Goal: Task Accomplishment & Management: Use online tool/utility

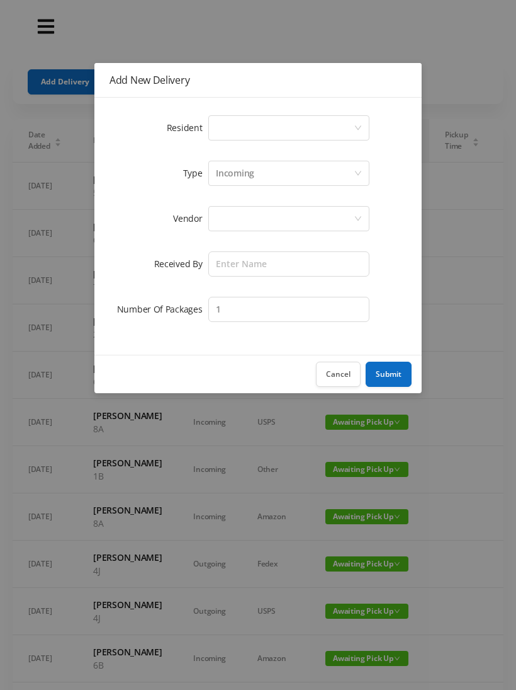
click at [273, 132] on div "Select a person" at bounding box center [285, 128] width 138 height 24
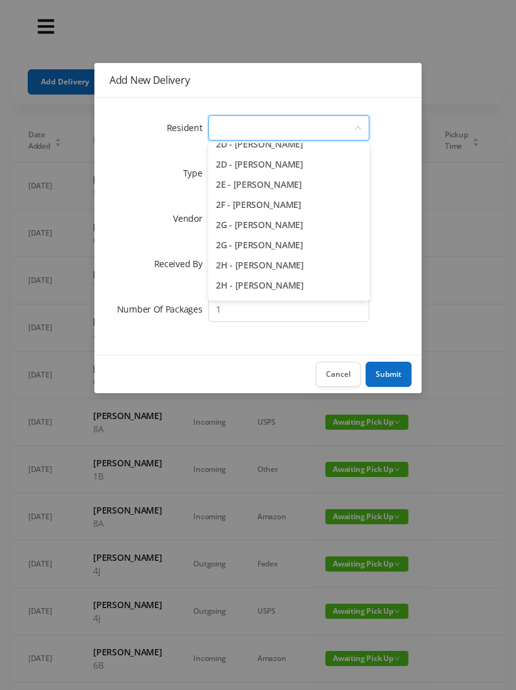
scroll to position [338, 0]
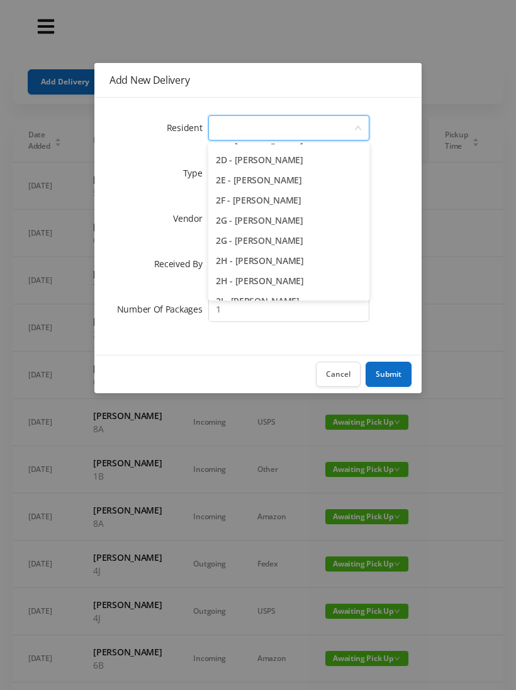
click at [299, 282] on li "2H - [PERSON_NAME]" at bounding box center [288, 281] width 161 height 20
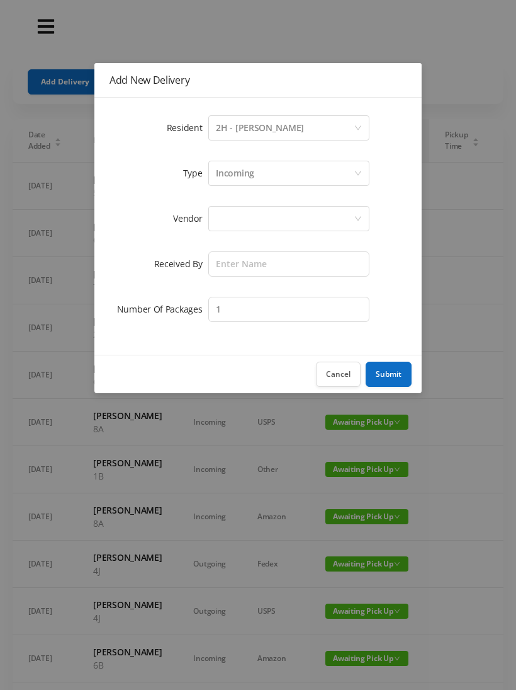
click at [264, 176] on div "Incoming" at bounding box center [285, 173] width 138 height 24
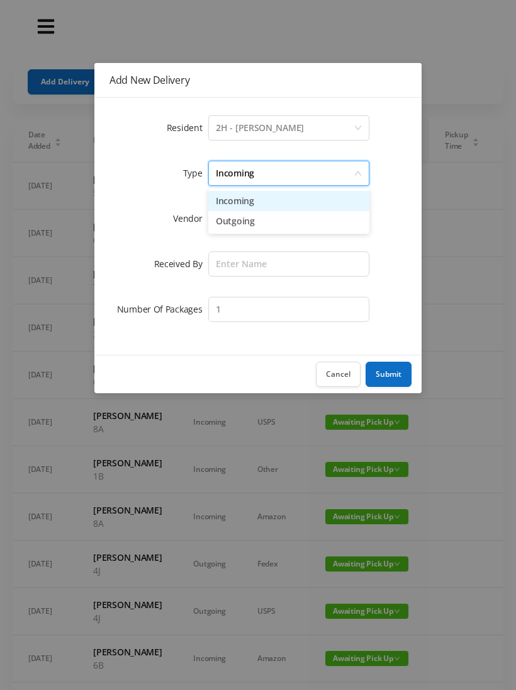
click at [256, 210] on li "Incoming" at bounding box center [288, 201] width 161 height 20
click at [246, 227] on div at bounding box center [285, 219] width 138 height 24
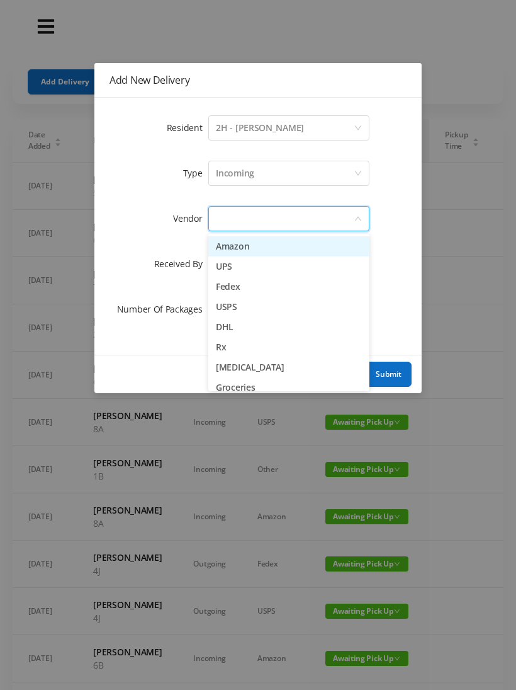
click at [273, 372] on li "[MEDICAL_DATA]" at bounding box center [288, 367] width 161 height 20
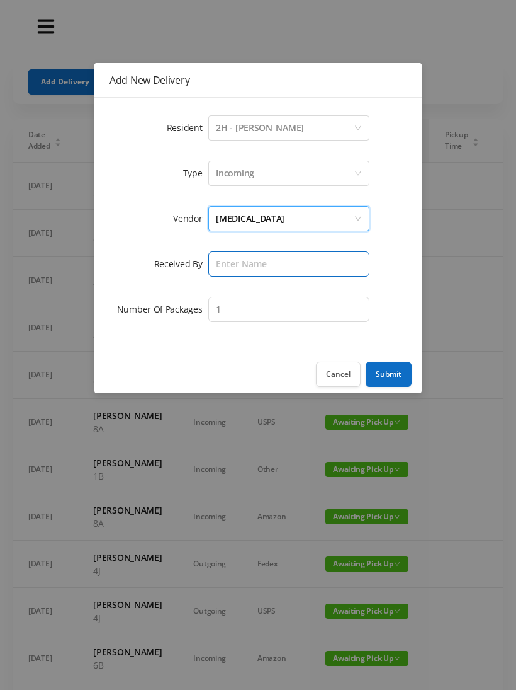
click at [251, 273] on input "text" at bounding box center [288, 263] width 161 height 25
type input "Melece"
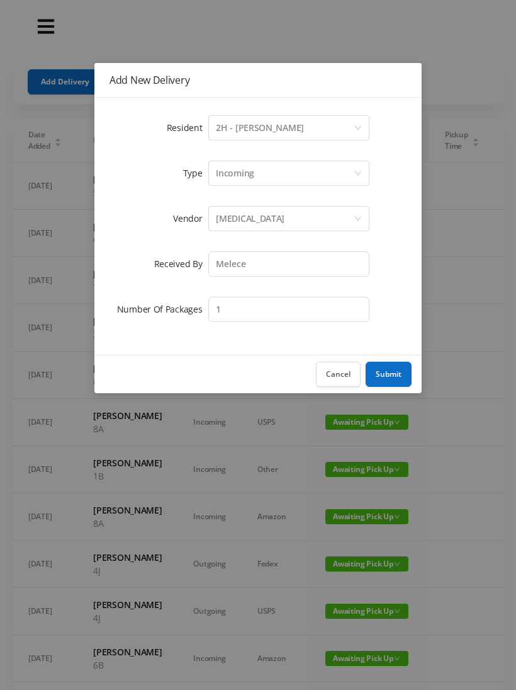
click at [394, 375] on button "Submit" at bounding box center [389, 374] width 46 height 25
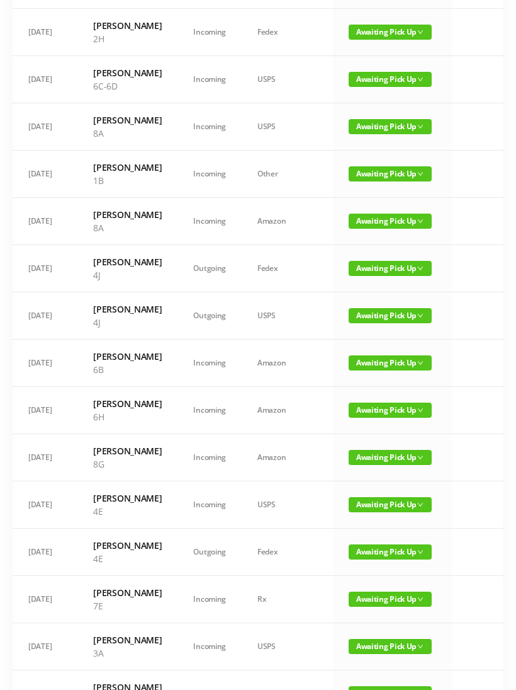
scroll to position [0, 0]
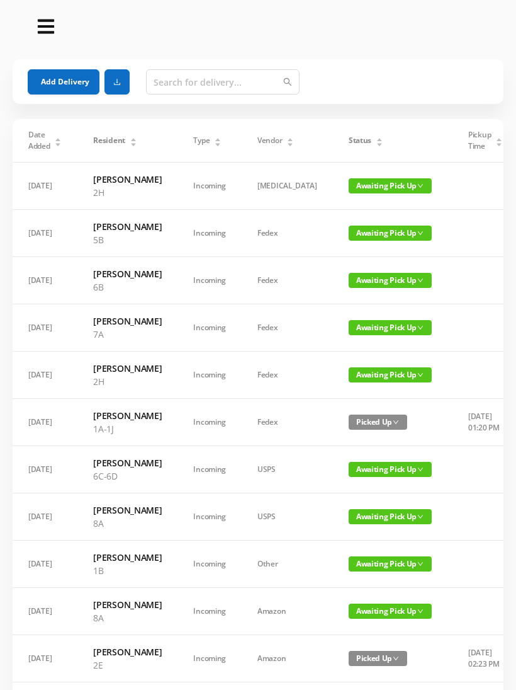
click at [83, 84] on button "Add Delivery" at bounding box center [64, 81] width 72 height 25
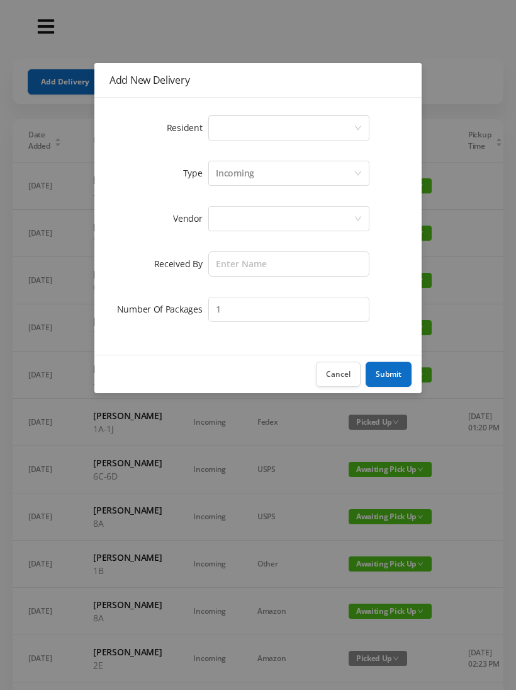
click at [266, 131] on div "Select a person" at bounding box center [285, 128] width 138 height 24
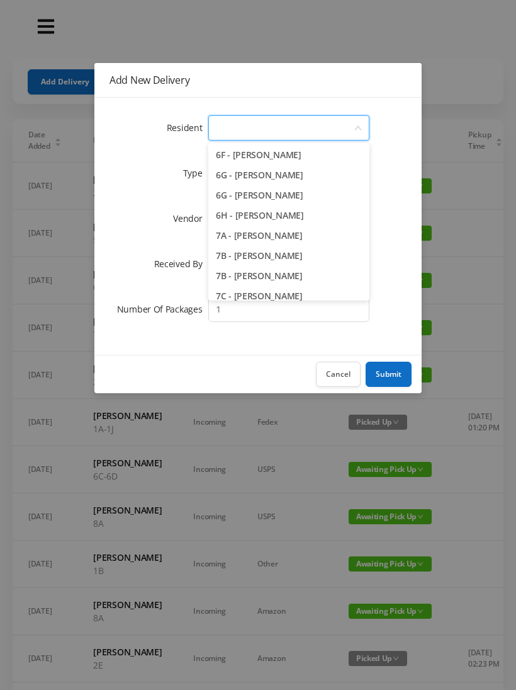
scroll to position [1373, 0]
click at [304, 212] on li "6H - [PERSON_NAME]" at bounding box center [288, 213] width 161 height 20
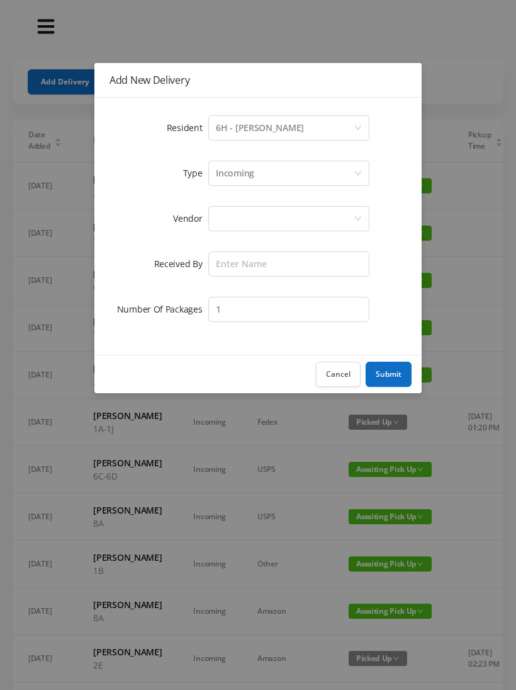
click at [269, 172] on div "Incoming" at bounding box center [285, 173] width 138 height 24
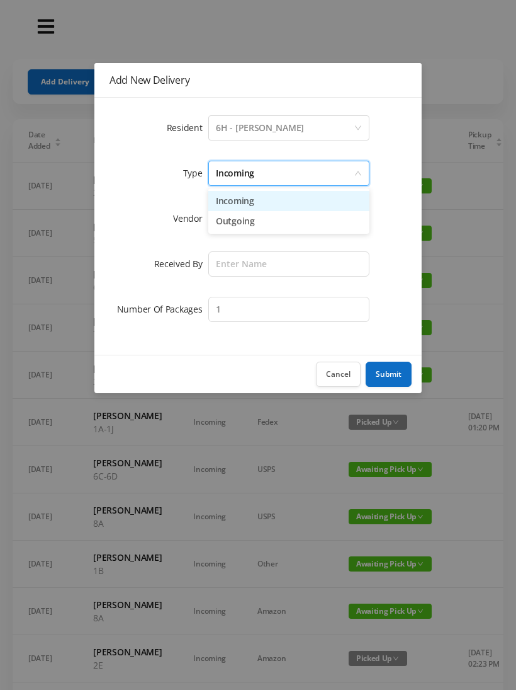
click at [261, 210] on li "Incoming" at bounding box center [288, 201] width 161 height 20
click at [253, 227] on div at bounding box center [285, 219] width 138 height 24
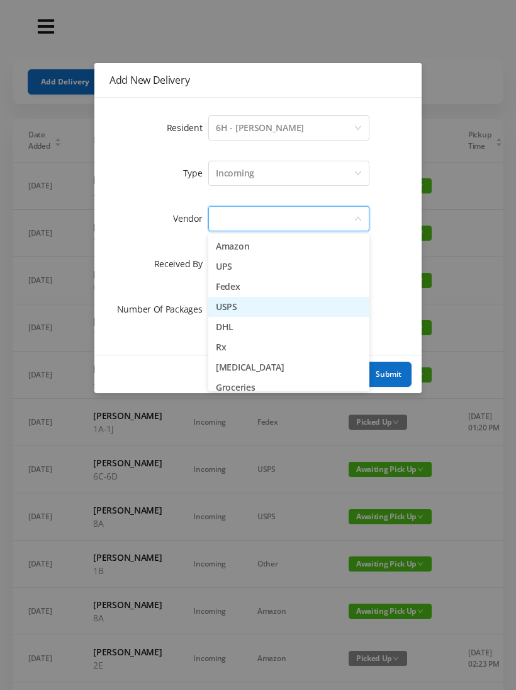
click at [273, 308] on li "USPS" at bounding box center [288, 307] width 161 height 20
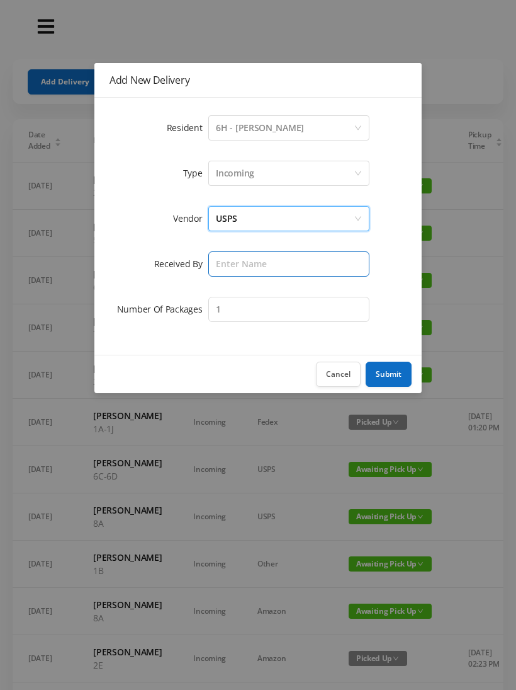
click at [271, 269] on input "text" at bounding box center [288, 263] width 161 height 25
type input "Melece"
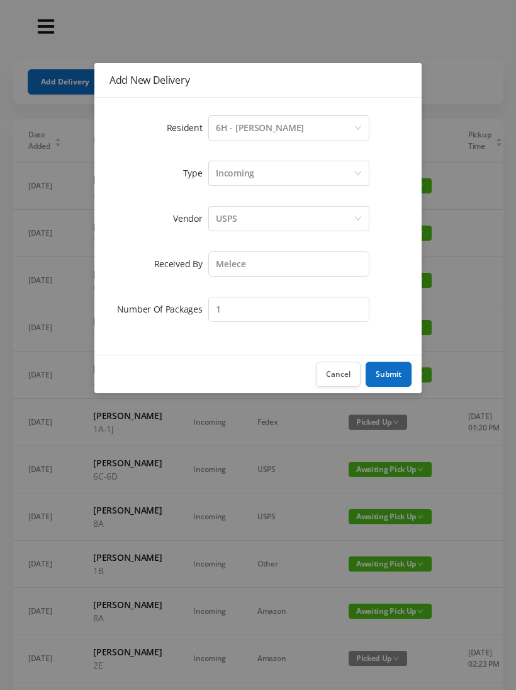
click at [393, 375] on button "Submit" at bounding box center [389, 374] width 46 height 25
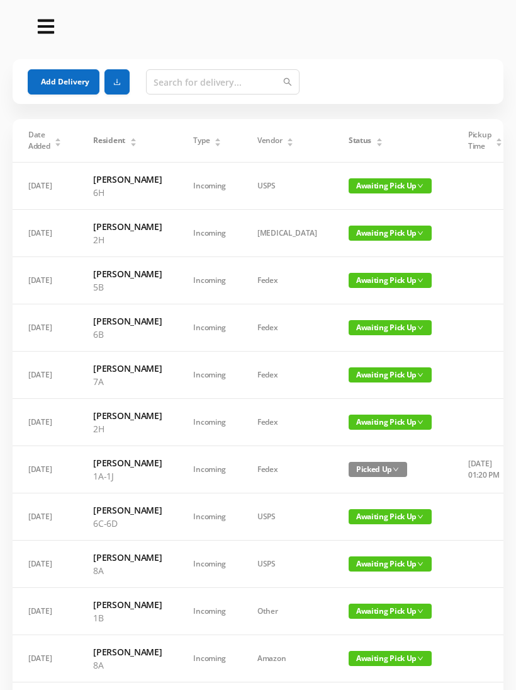
scroll to position [0, 0]
click at [74, 85] on button "Add Delivery" at bounding box center [64, 81] width 72 height 25
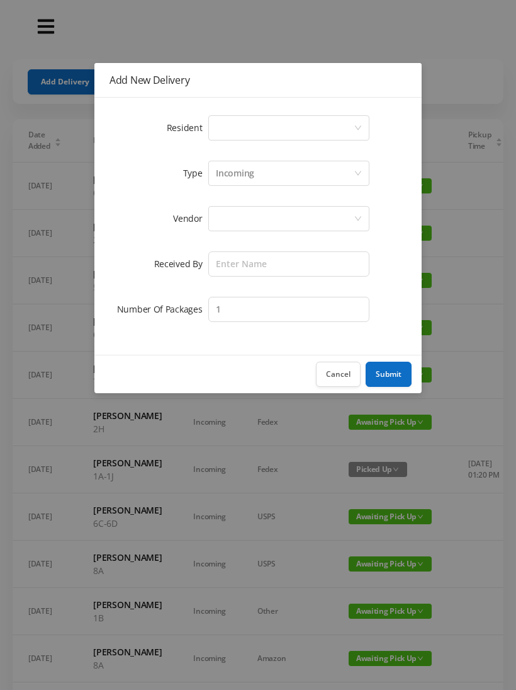
click at [33, 683] on div "Add New Delivery Resident Select a person Type Incoming Vendor Received By Numb…" at bounding box center [258, 345] width 516 height 690
